Goal: Navigation & Orientation: Find specific page/section

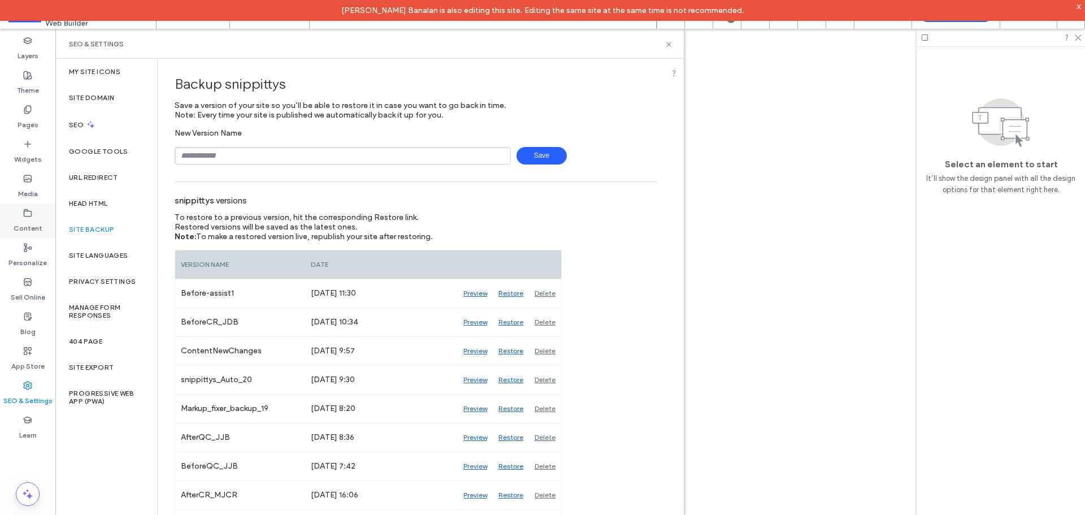
click at [667, 41] on icon at bounding box center [668, 44] width 8 height 8
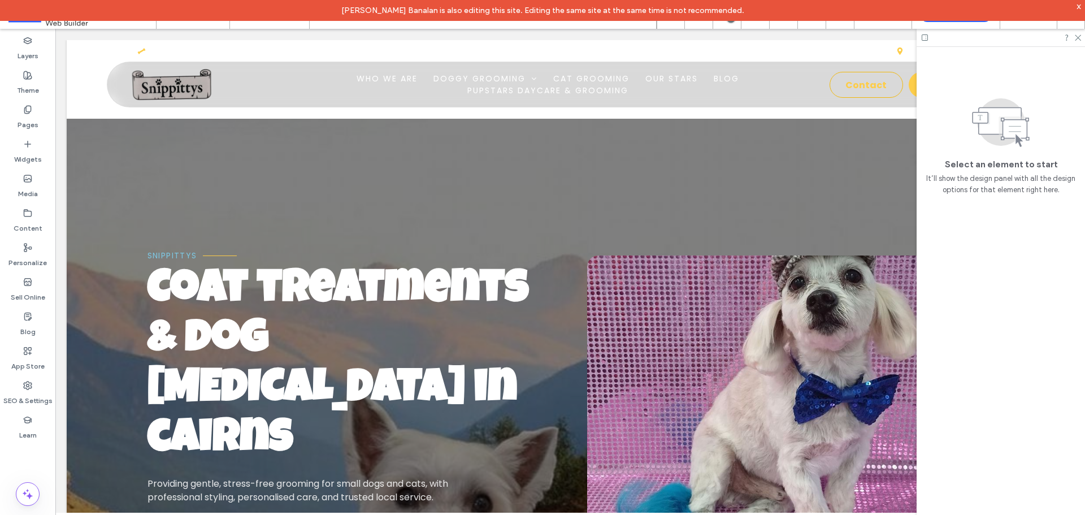
click at [1078, 6] on div "x" at bounding box center [1078, 6] width 5 height 10
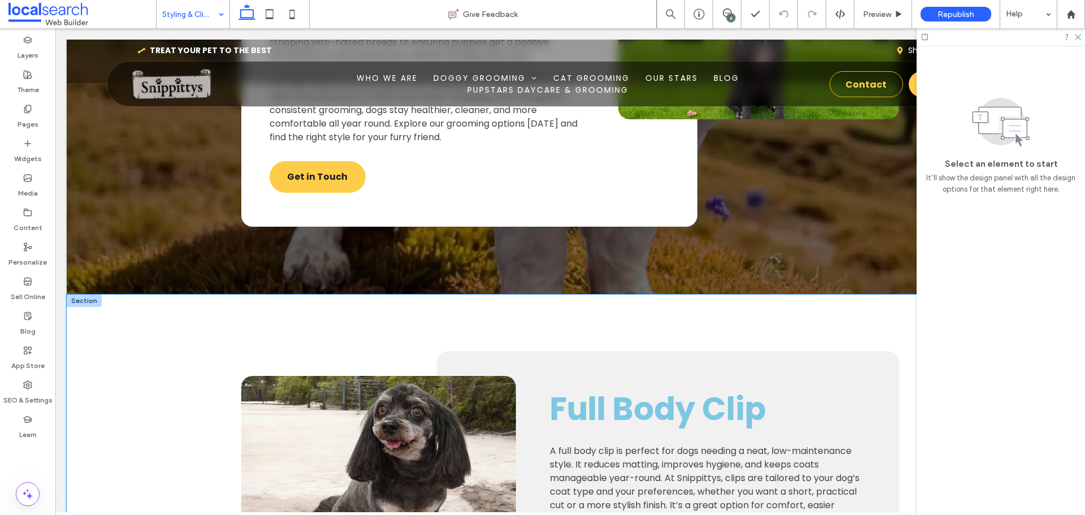
scroll to position [1356, 0]
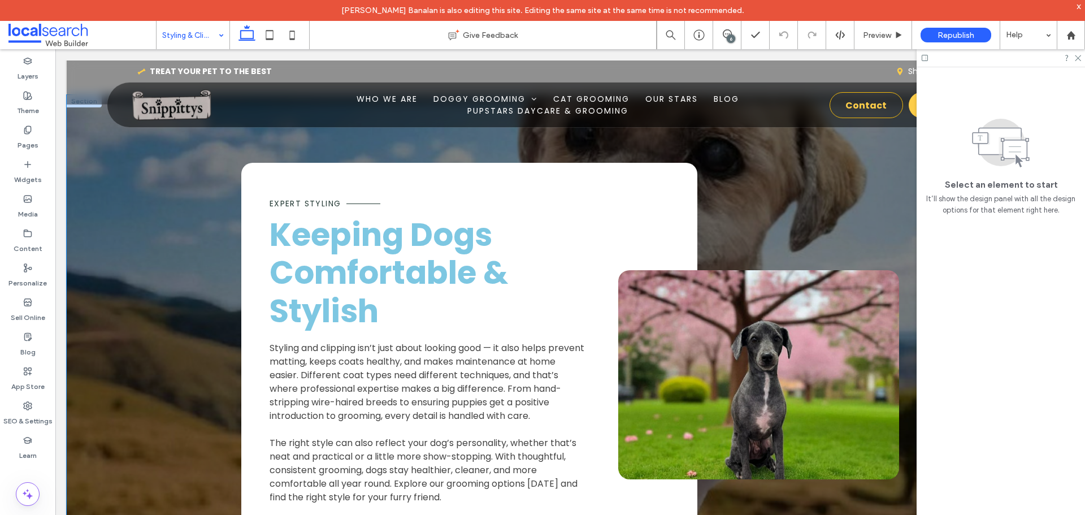
drag, startPoint x: 193, startPoint y: 184, endPoint x: 194, endPoint y: 219, distance: 35.0
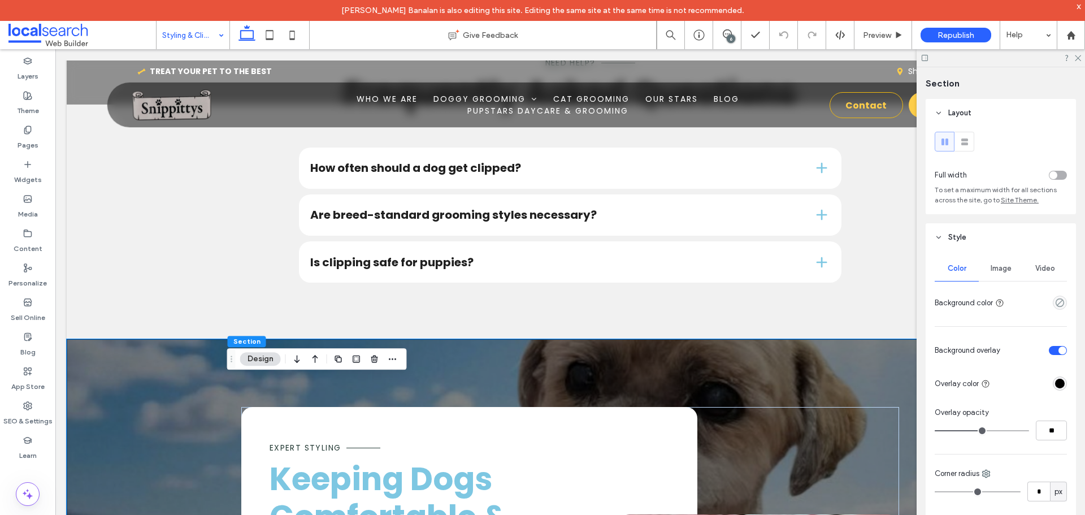
scroll to position [1073, 0]
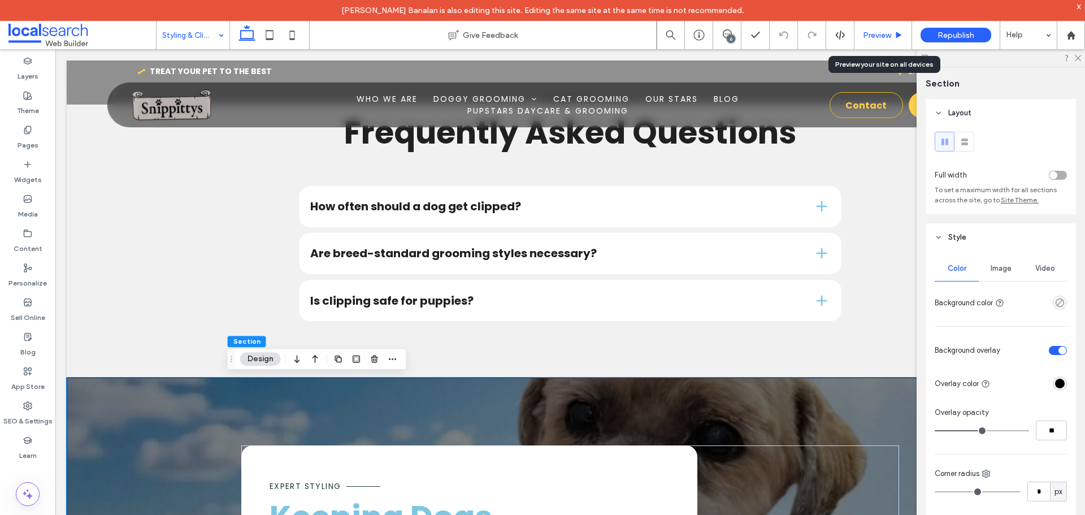
click at [862, 29] on div "Preview" at bounding box center [883, 35] width 58 height 28
click at [868, 33] on span "Preview" at bounding box center [877, 36] width 28 height 10
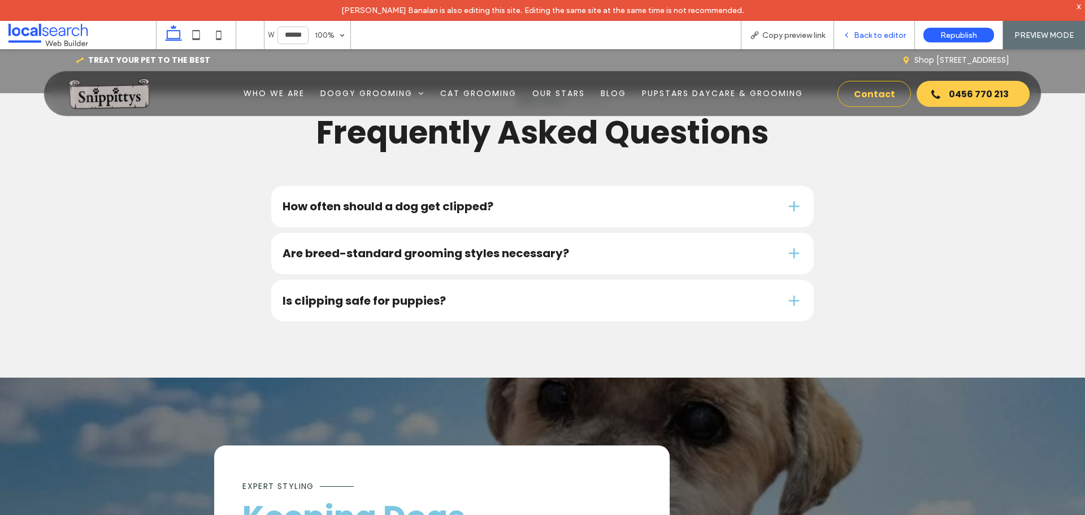
click at [863, 38] on span "Back to editor" at bounding box center [879, 36] width 52 height 10
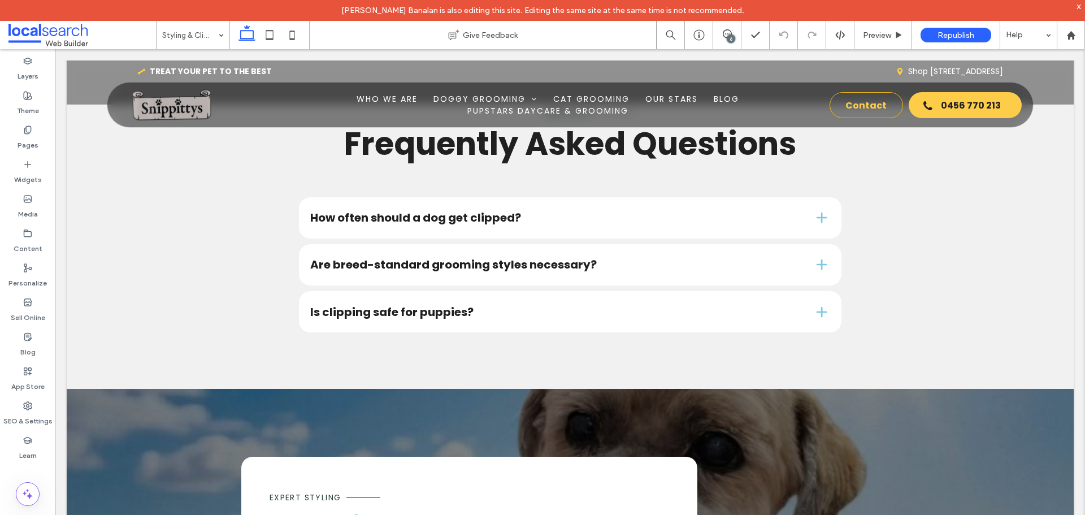
scroll to position [1073, 0]
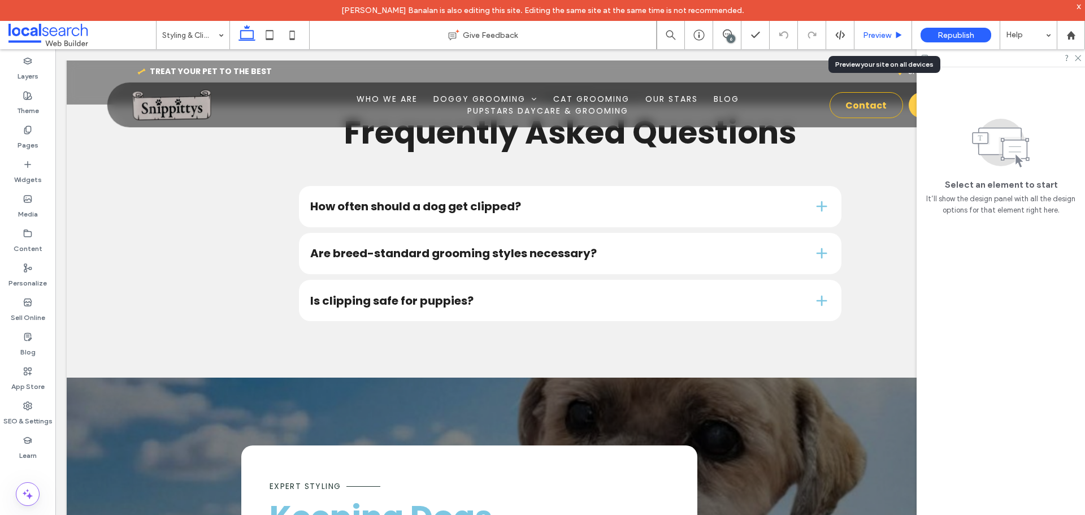
click at [860, 38] on div "Preview" at bounding box center [882, 36] width 57 height 10
click at [868, 33] on span "Preview" at bounding box center [877, 36] width 28 height 10
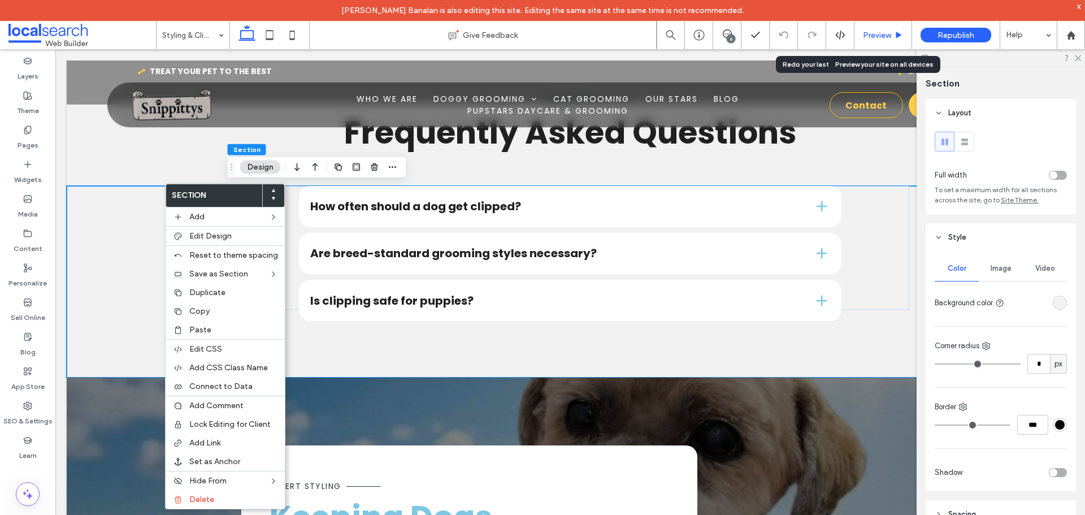
click at [873, 32] on span "Preview" at bounding box center [877, 36] width 28 height 10
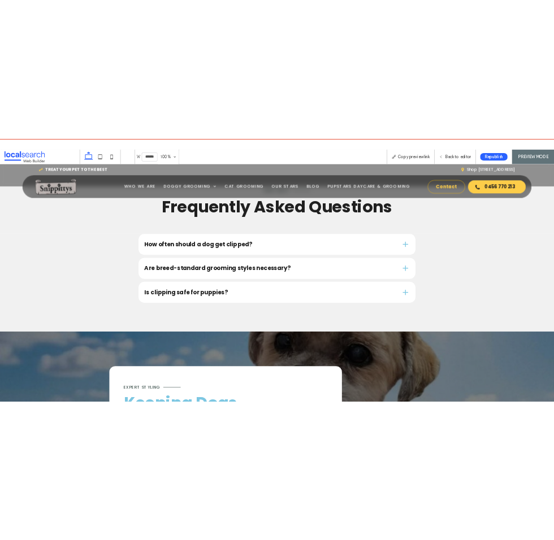
scroll to position [1272, 0]
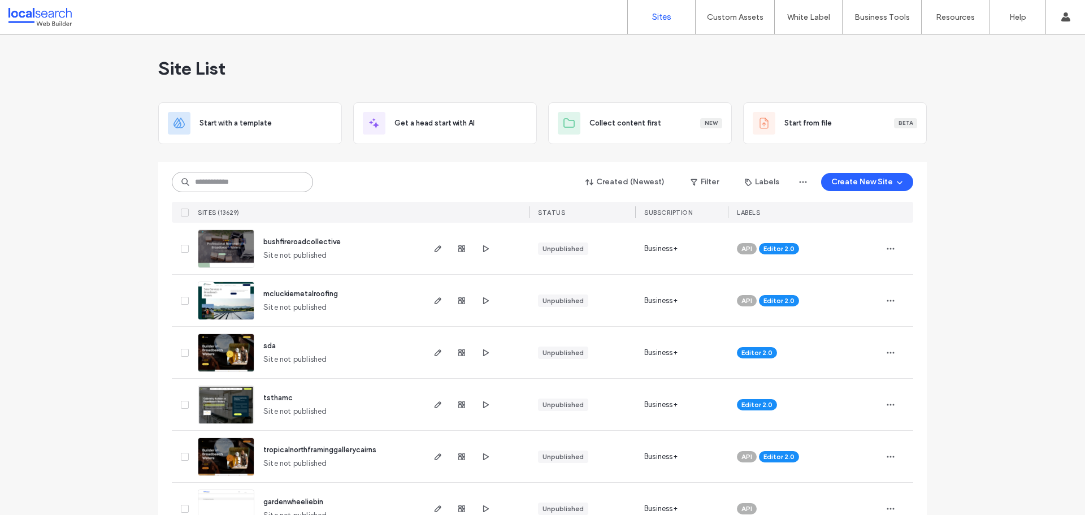
click at [198, 178] on input at bounding box center [242, 182] width 141 height 20
paste input "********"
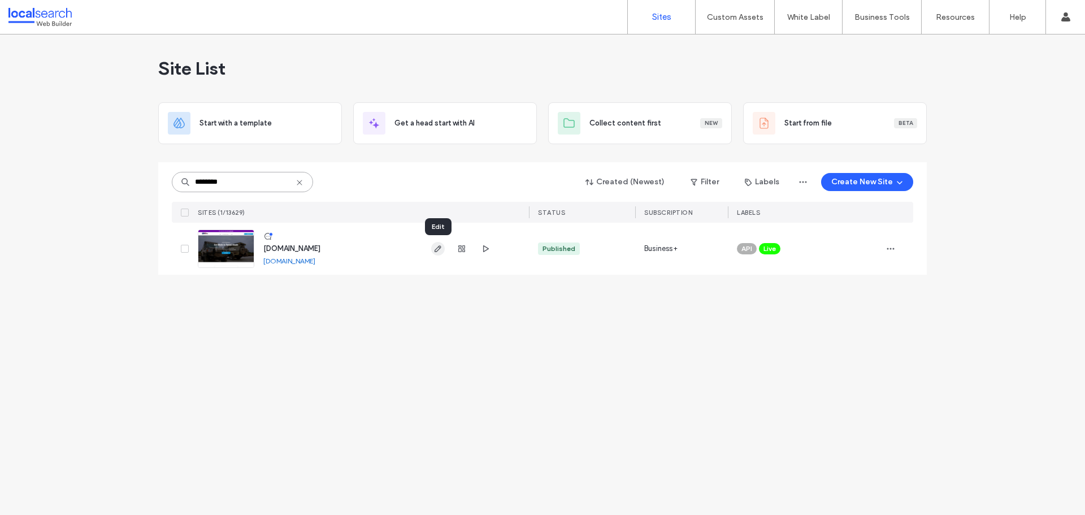
type input "********"
click at [434, 249] on icon "button" at bounding box center [437, 248] width 9 height 9
